Goal: Task Accomplishment & Management: Complete application form

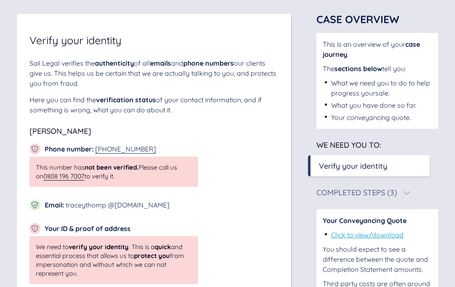
scroll to position [49, 0]
click at [382, 233] on link "Click to view/download" at bounding box center [367, 235] width 72 height 8
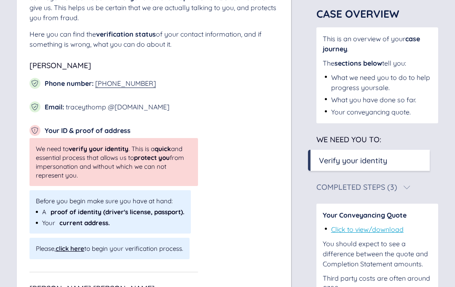
scroll to position [115, 0]
click at [84, 251] on div "click here" at bounding box center [70, 248] width 29 height 8
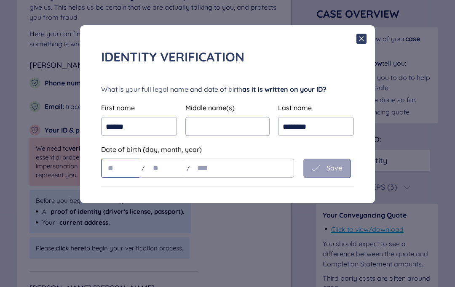
click at [123, 175] on input "text" at bounding box center [120, 168] width 39 height 19
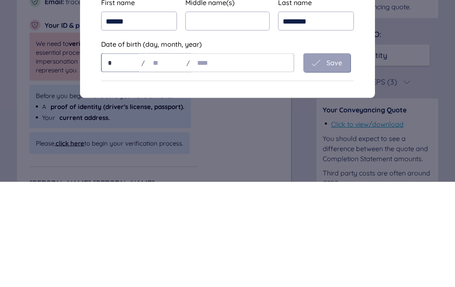
type input "**"
type input "****"
click at [332, 164] on span "Save" at bounding box center [334, 168] width 16 height 8
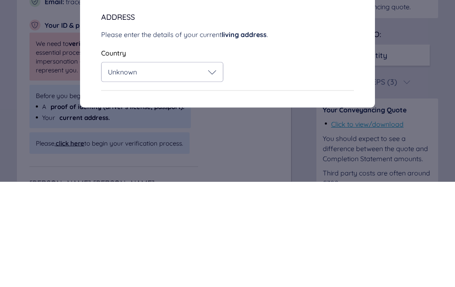
scroll to position [221, 0]
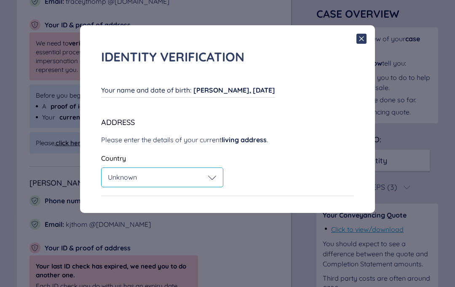
click at [210, 178] on icon at bounding box center [212, 178] width 8 height 8
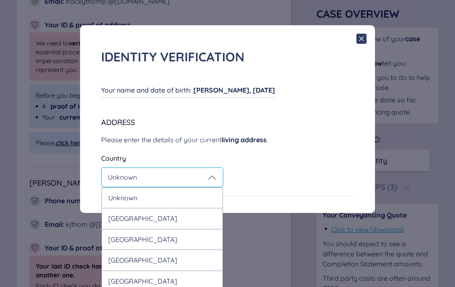
click at [197, 216] on div "United Kingdom" at bounding box center [161, 218] width 121 height 21
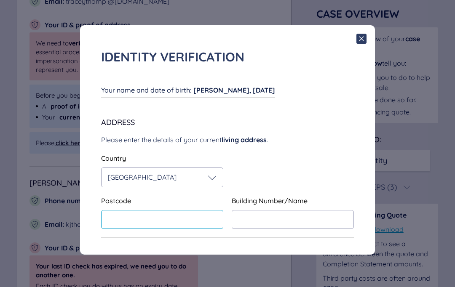
click at [190, 218] on input "text" at bounding box center [162, 219] width 122 height 19
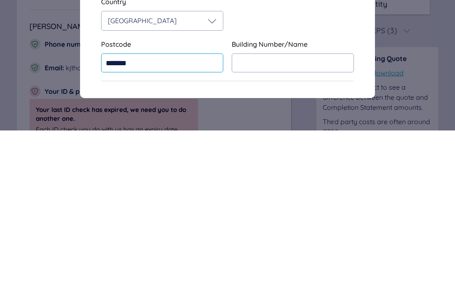
type input "*******"
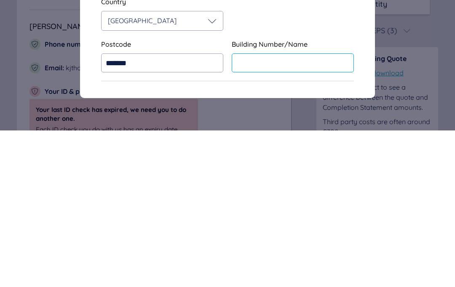
click at [284, 210] on input "text" at bounding box center [293, 219] width 122 height 19
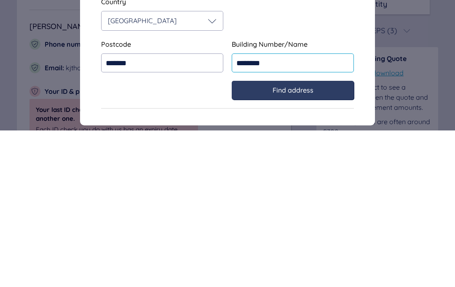
type input "********"
click at [312, 243] on span "Find address" at bounding box center [292, 247] width 41 height 8
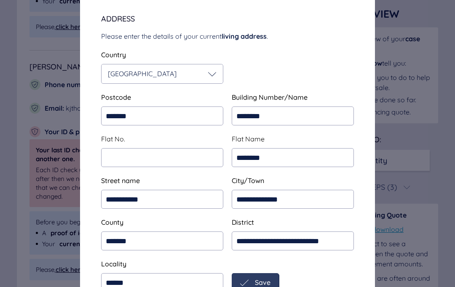
scroll to position [103, 0]
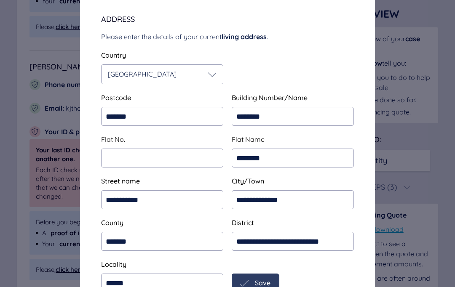
click at [263, 287] on span "Save" at bounding box center [263, 283] width 16 height 8
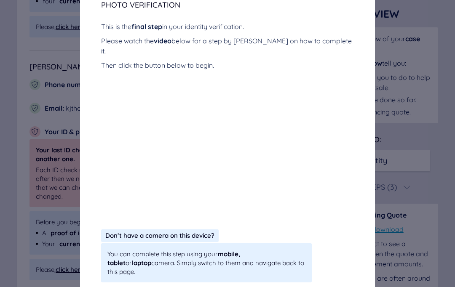
scroll to position [152, 0]
click at [53, 151] on div "Identity verification Your name and date of birth : Tracey Thompson, 24/03/1963…" at bounding box center [227, 143] width 455 height 287
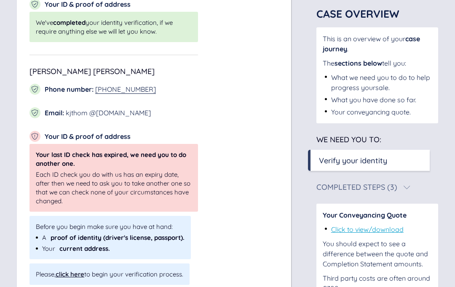
scroll to position [246, 0]
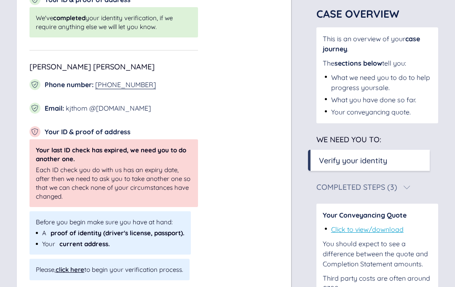
click at [75, 269] on div "click here" at bounding box center [70, 270] width 29 height 8
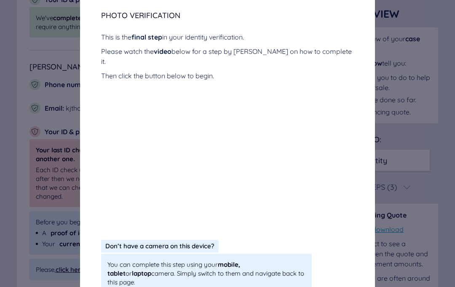
scroll to position [152, 0]
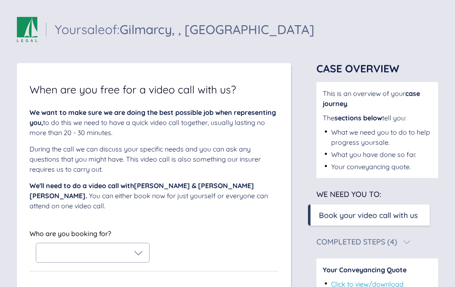
click at [138, 255] on icon at bounding box center [138, 253] width 8 height 8
click at [52, 277] on icon at bounding box center [48, 275] width 10 height 10
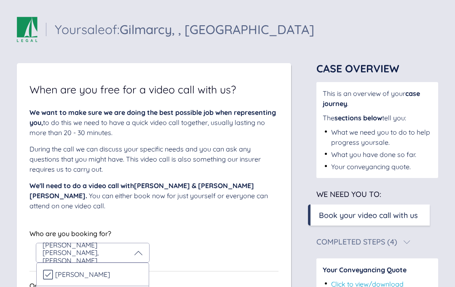
click at [137, 253] on icon at bounding box center [138, 253] width 8 height 8
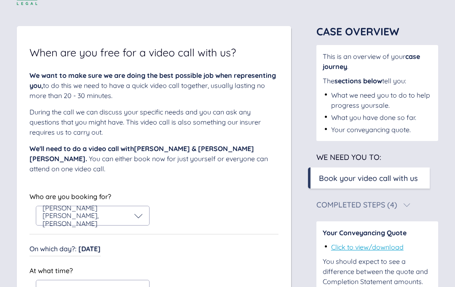
scroll to position [37, 0]
click at [137, 287] on icon at bounding box center [138, 290] width 8 height 8
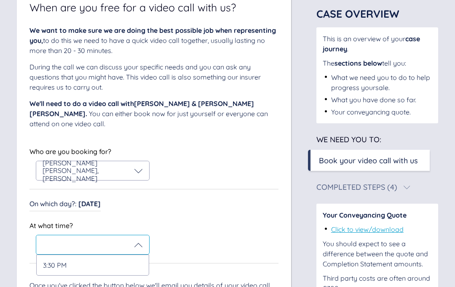
scroll to position [82, 0]
click at [117, 265] on div "3:30 PM" at bounding box center [92, 265] width 113 height 21
click at [142, 245] on icon at bounding box center [138, 245] width 8 height 8
click at [125, 266] on div "3:30 PM" at bounding box center [92, 265] width 113 height 21
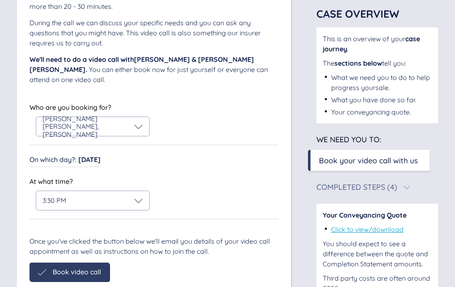
click at [90, 287] on div "When are you free for a video call with us? We want to make sure we are doing t…" at bounding box center [154, 122] width 274 height 370
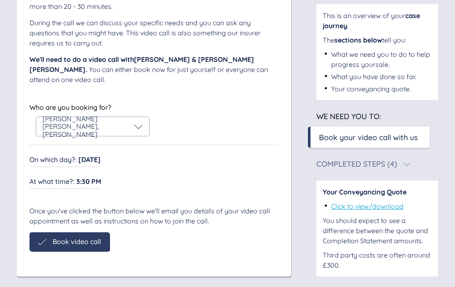
scroll to position [97, 0]
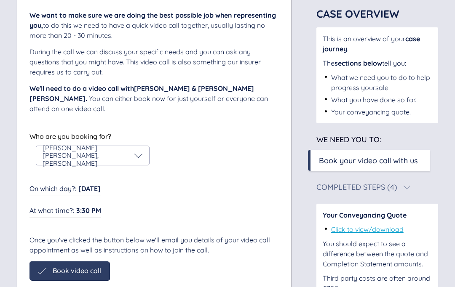
click at [82, 272] on span "Book video call" at bounding box center [77, 271] width 48 height 8
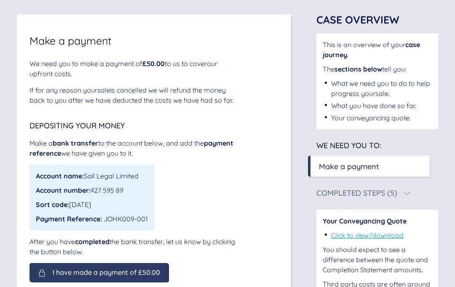
click at [83, 276] on span "I have made a payment of £50.00" at bounding box center [106, 273] width 107 height 8
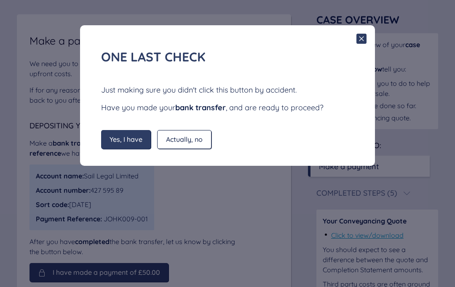
click at [133, 139] on span "Yes, I have" at bounding box center [125, 140] width 33 height 8
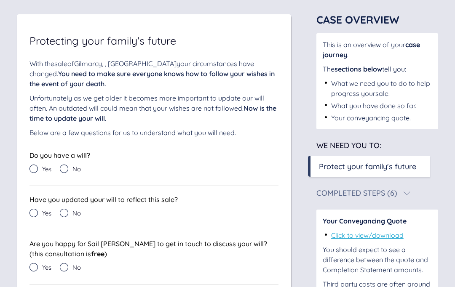
click at [37, 170] on icon at bounding box center [33, 169] width 8 height 8
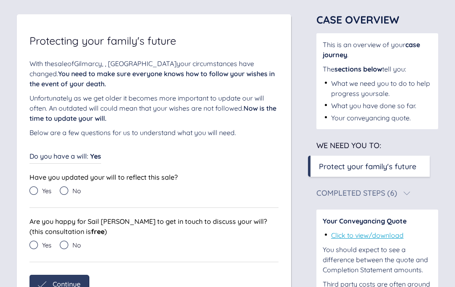
click at [34, 190] on icon at bounding box center [33, 191] width 8 height 8
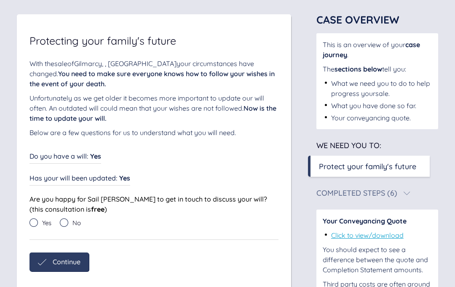
click at [64, 224] on icon at bounding box center [64, 223] width 8 height 8
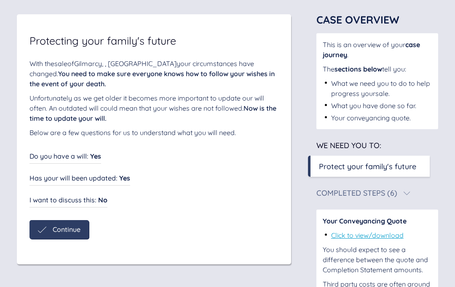
click at [63, 228] on span "Continue" at bounding box center [67, 230] width 28 height 8
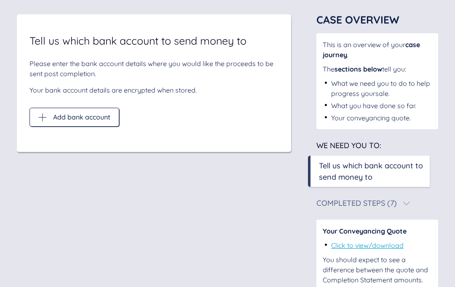
click at [49, 115] on div "Add bank account" at bounding box center [74, 117] width 72 height 8
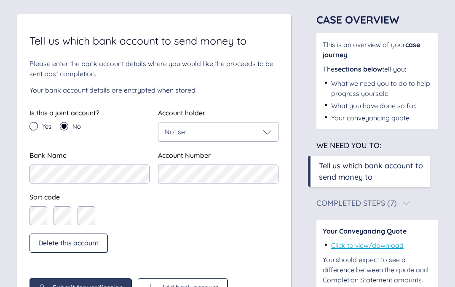
click at [259, 135] on div "Not set" at bounding box center [218, 132] width 107 height 8
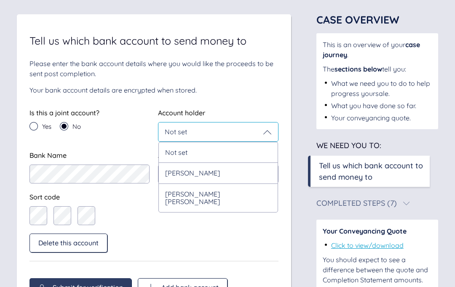
click at [241, 195] on div "Kevin john Thompson" at bounding box center [217, 198] width 119 height 29
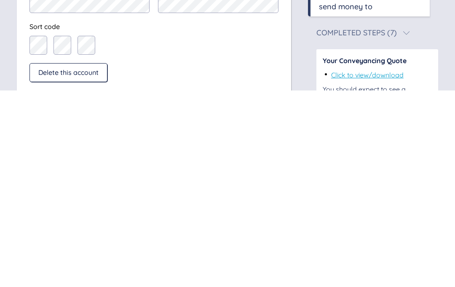
scroll to position [101, 0]
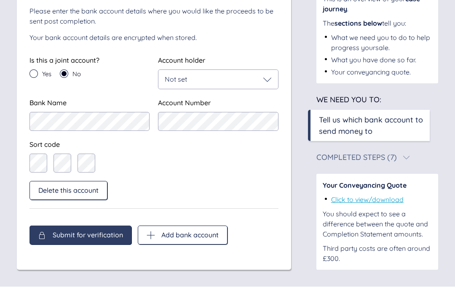
click at [97, 240] on div "Submit for verification" at bounding box center [80, 235] width 102 height 19
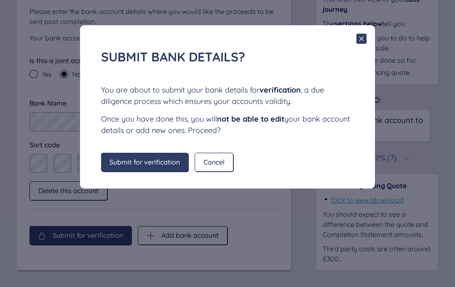
click at [166, 161] on span "Submit for verification" at bounding box center [144, 162] width 70 height 8
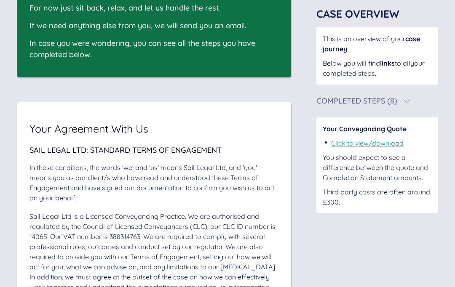
scroll to position [94, 0]
